Goal: Information Seeking & Learning: Learn about a topic

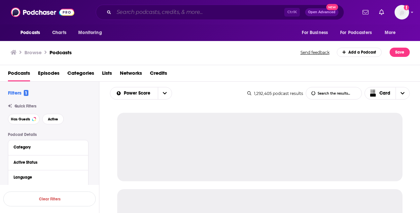
click at [200, 9] on input "Search podcasts, credits, & more..." at bounding box center [199, 12] width 170 height 11
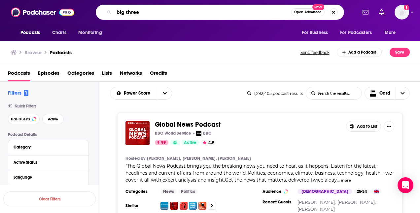
type input "big three"
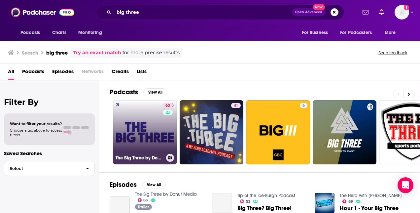
click at [131, 112] on link "63 The Big Three by Donut Media" at bounding box center [145, 132] width 64 height 64
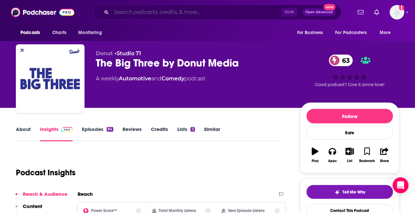
click at [149, 11] on input "Search podcasts, credits, & more..." at bounding box center [196, 12] width 170 height 11
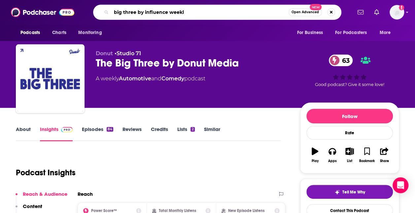
type input "big three by influence weekly"
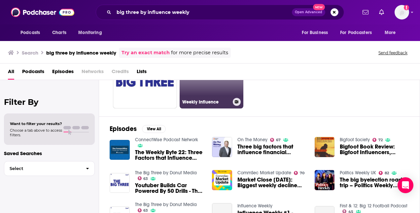
scroll to position [66, 0]
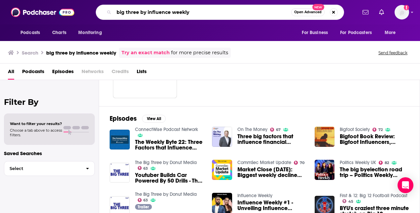
drag, startPoint x: 145, startPoint y: 12, endPoint x: 93, endPoint y: 9, distance: 51.9
click at [93, 9] on div "big three by influence weekly Open Advanced New" at bounding box center [220, 12] width 274 height 15
type input "influence weekly"
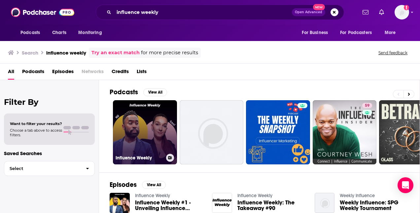
click at [149, 119] on link "Influence Weekly" at bounding box center [145, 132] width 64 height 64
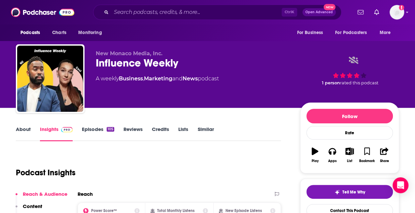
click at [162, 126] on link "Credits" at bounding box center [160, 133] width 17 height 15
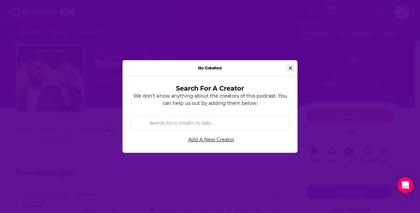
click at [292, 67] on icon "Close" at bounding box center [290, 67] width 3 height 3
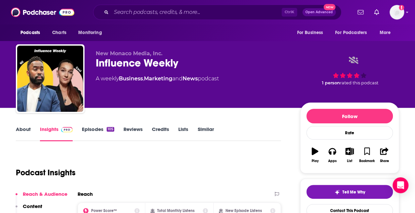
click at [162, 129] on link "Credits" at bounding box center [160, 133] width 17 height 15
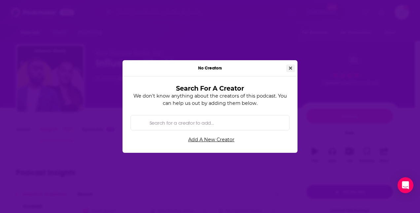
click at [288, 68] on button "Close" at bounding box center [290, 68] width 9 height 8
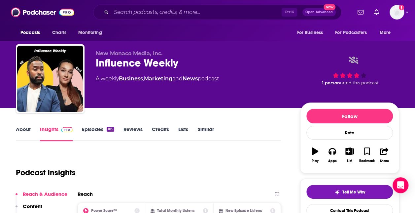
click at [30, 127] on link "About" at bounding box center [23, 133] width 15 height 15
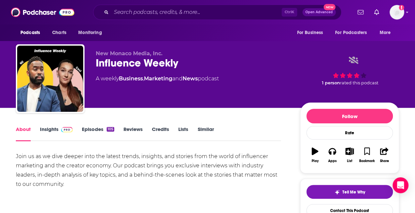
click at [24, 129] on link "About" at bounding box center [23, 133] width 15 height 15
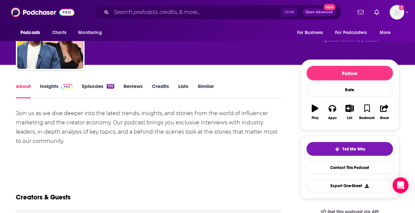
scroll to position [33, 0]
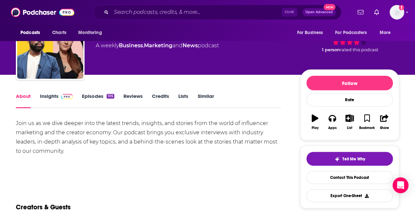
click at [58, 96] on span at bounding box center [65, 96] width 14 height 6
